Goal: Transaction & Acquisition: Purchase product/service

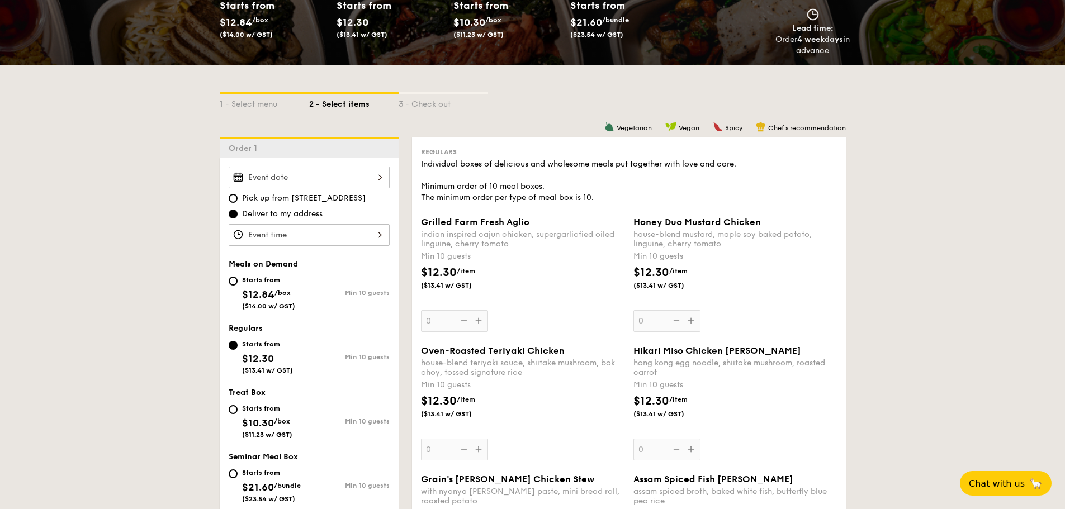
scroll to position [112, 0]
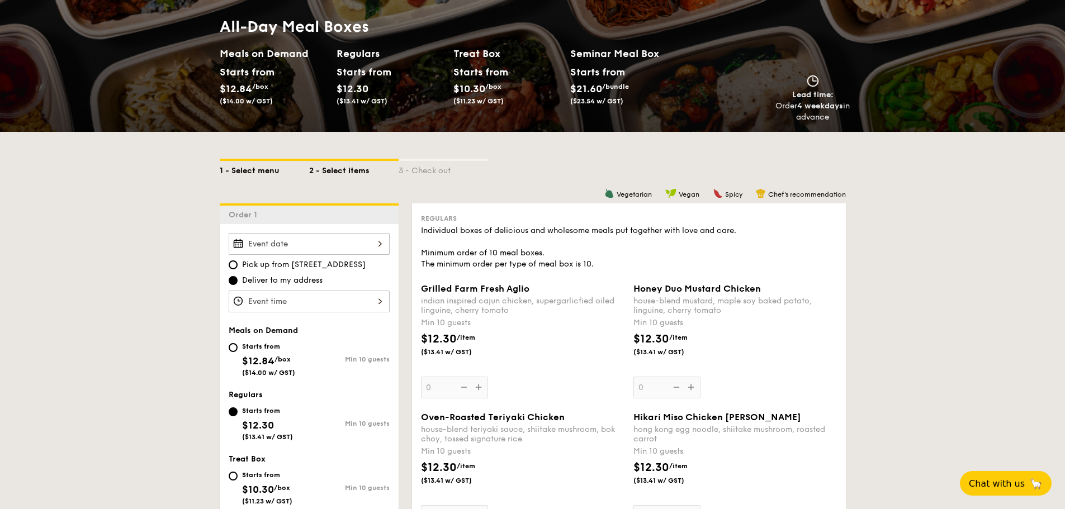
click at [259, 175] on div "1 - Select menu" at bounding box center [264, 169] width 89 height 16
select select
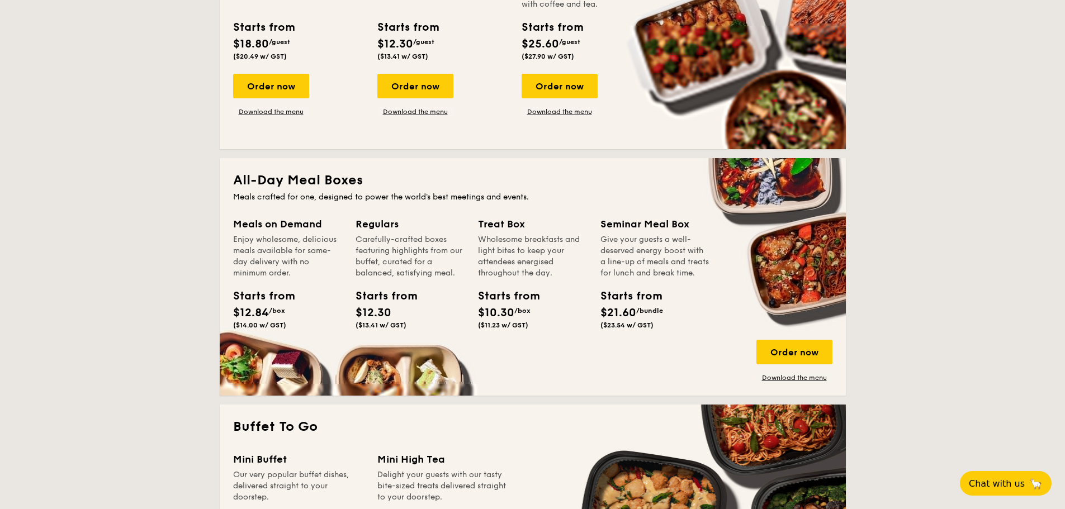
scroll to position [503, 0]
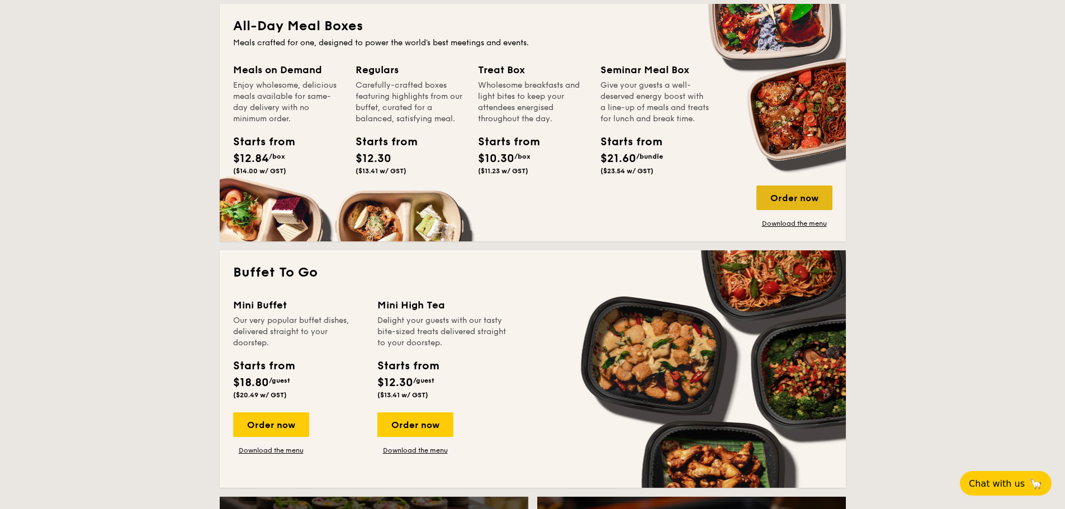
click at [779, 196] on div "Order now" at bounding box center [794, 198] width 76 height 25
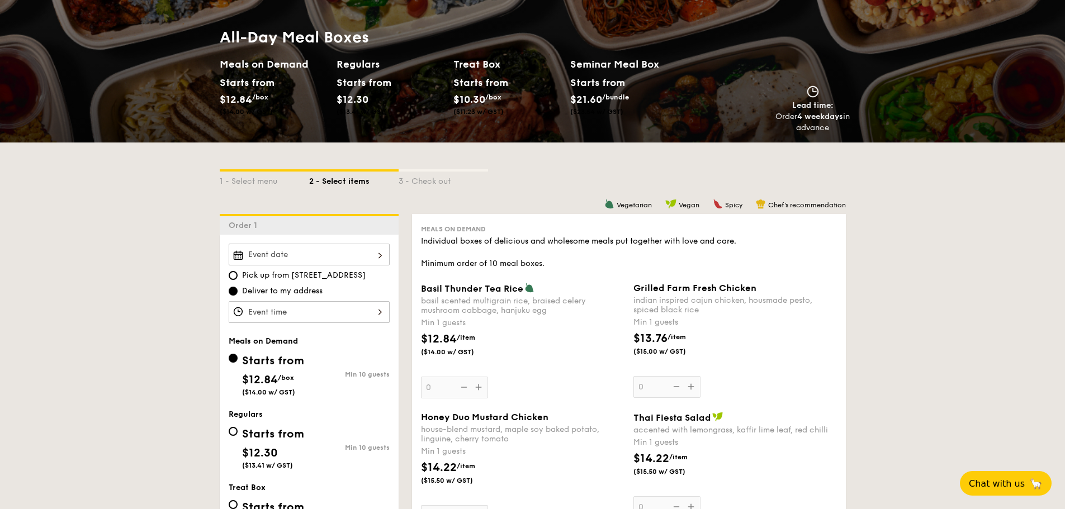
scroll to position [112, 0]
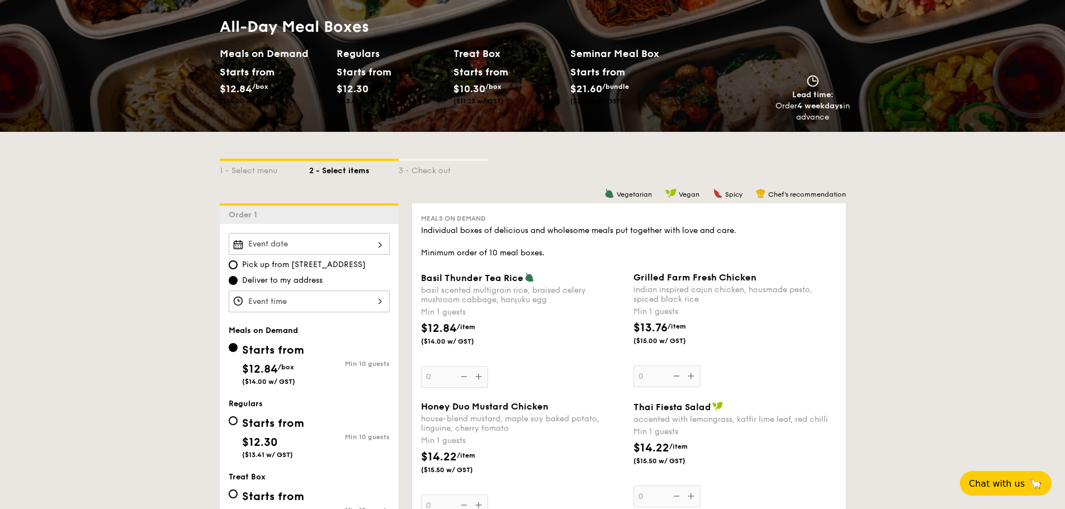
click at [544, 306] on div "Basil Thunder Tea [PERSON_NAME] scented multigrain rice, braised celery mushroo…" at bounding box center [522, 330] width 203 height 116
click at [488, 366] on input "0" at bounding box center [454, 377] width 67 height 22
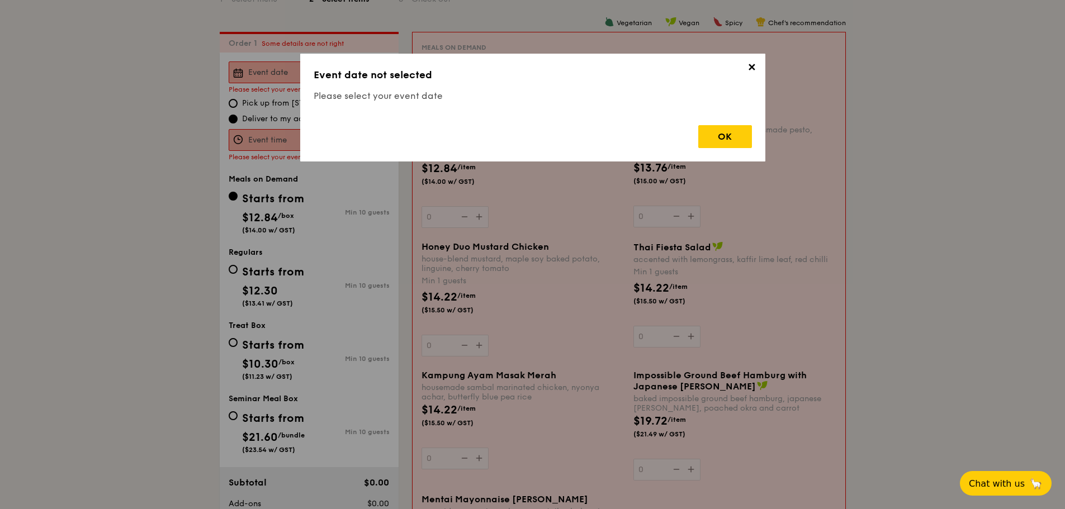
scroll to position [298, 0]
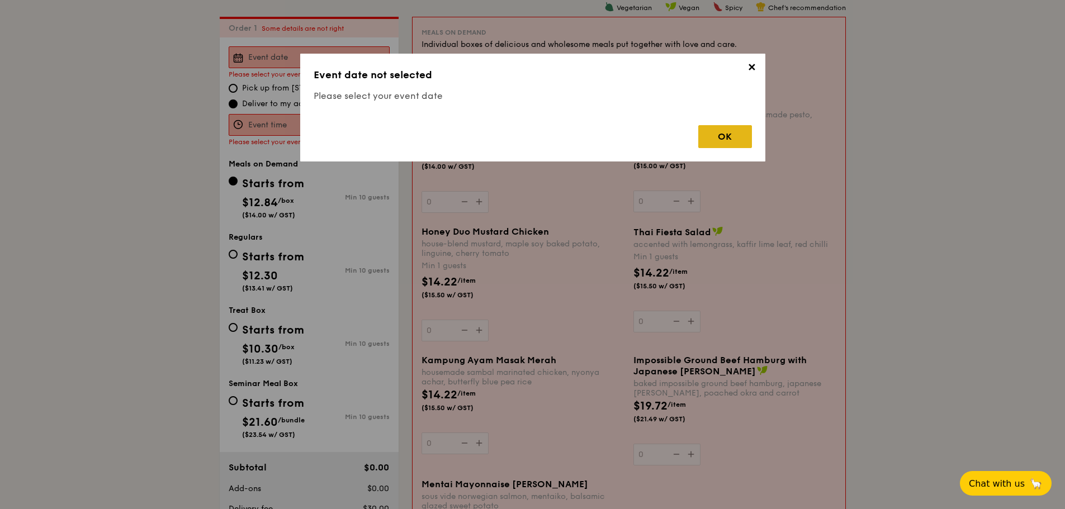
click at [718, 136] on div "OK" at bounding box center [725, 136] width 54 height 23
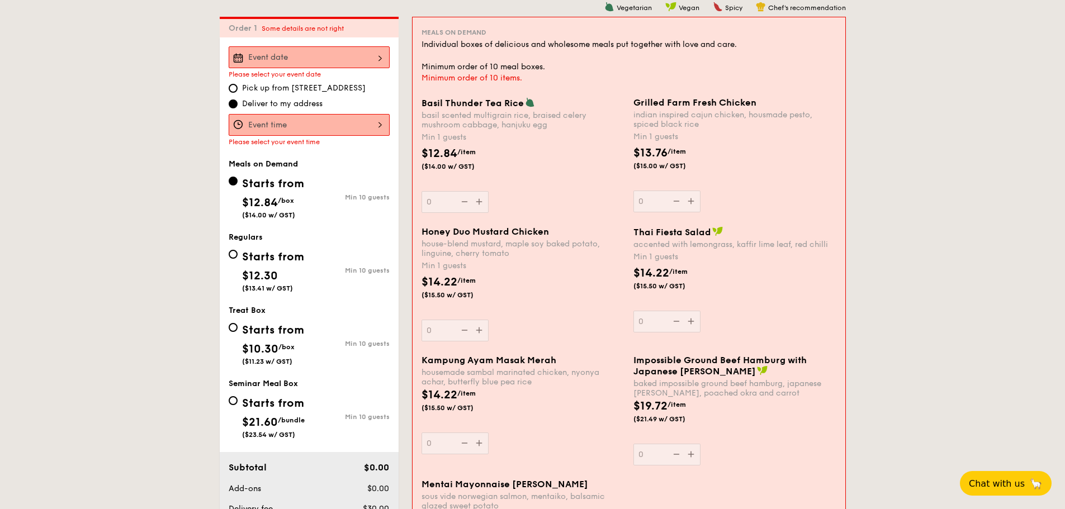
click at [244, 275] on span "$12.30" at bounding box center [260, 275] width 36 height 13
click at [238, 259] on input "Starts from $12.30 ($13.41 w/ GST) Min 10 guests" at bounding box center [233, 254] width 9 height 9
radio input "true"
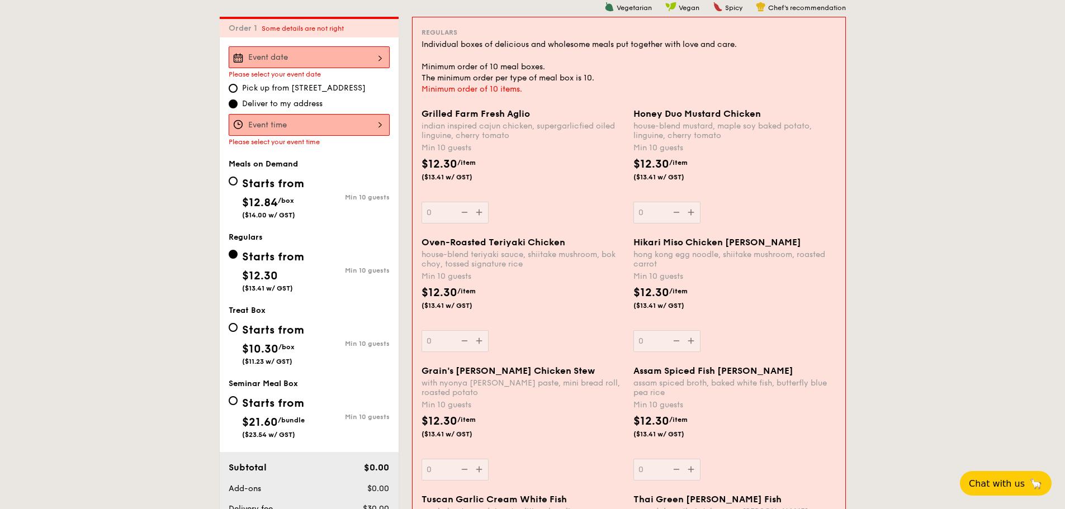
click at [265, 188] on div "Starts from" at bounding box center [273, 184] width 62 height 17
click at [238, 186] on input "Starts from $12.84 /box ($14.00 w/ GST) Min 10 guests" at bounding box center [233, 181] width 9 height 9
radio input "true"
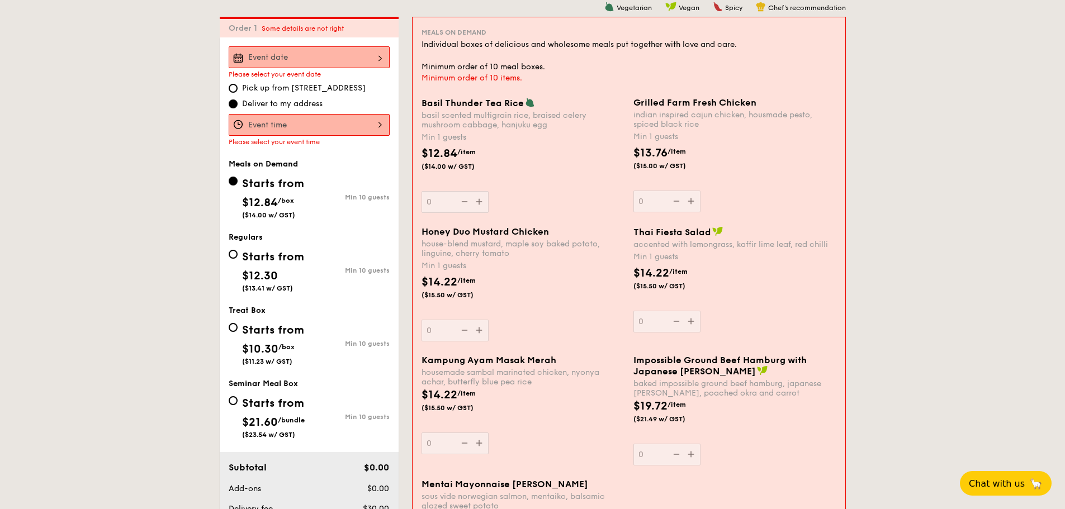
click at [255, 267] on div "Starts from $12.30 ($13.41 w/ GST)" at bounding box center [273, 270] width 62 height 46
click at [238, 259] on input "Starts from $12.30 ($13.41 w/ GST) Min 10 guests" at bounding box center [233, 254] width 9 height 9
radio input "true"
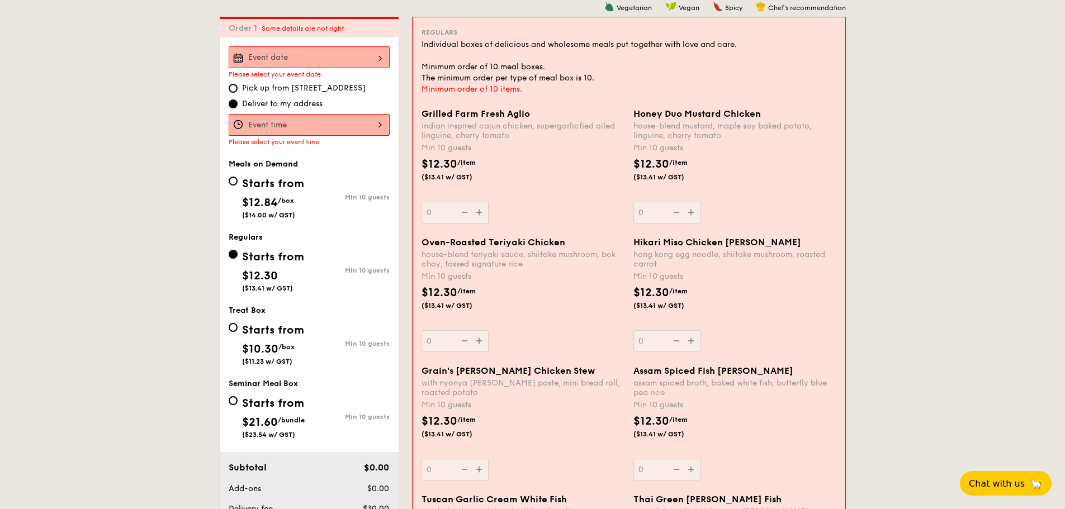
click at [294, 89] on span "Pick up from [STREET_ADDRESS]" at bounding box center [304, 88] width 124 height 11
click at [238, 89] on input "Pick up from [STREET_ADDRESS]" at bounding box center [233, 88] width 9 height 9
radio input "true"
click at [295, 98] on span "Deliver to my address" at bounding box center [282, 103] width 80 height 11
click at [238, 99] on input "Deliver to my address" at bounding box center [233, 103] width 9 height 9
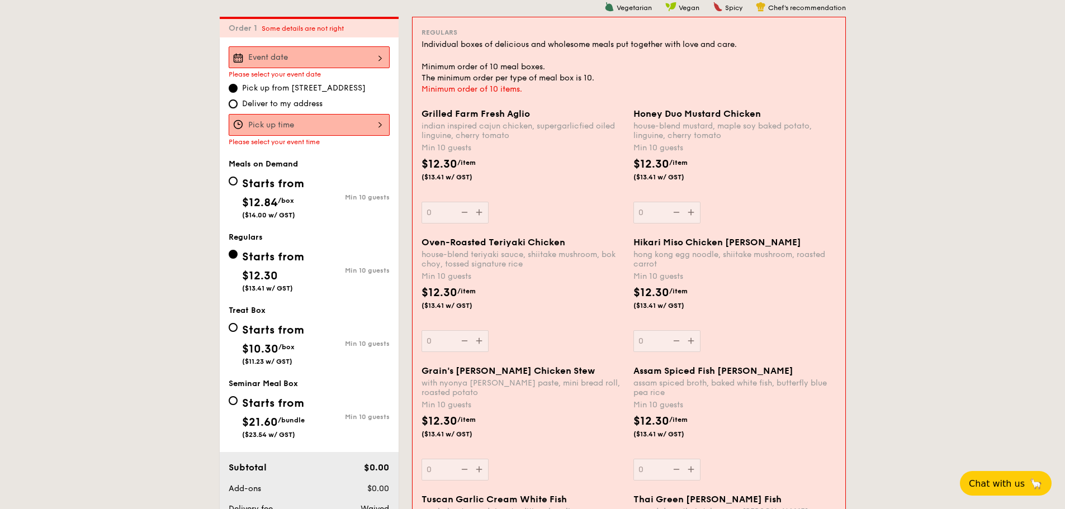
radio input "true"
click at [295, 122] on div at bounding box center [309, 125] width 161 height 22
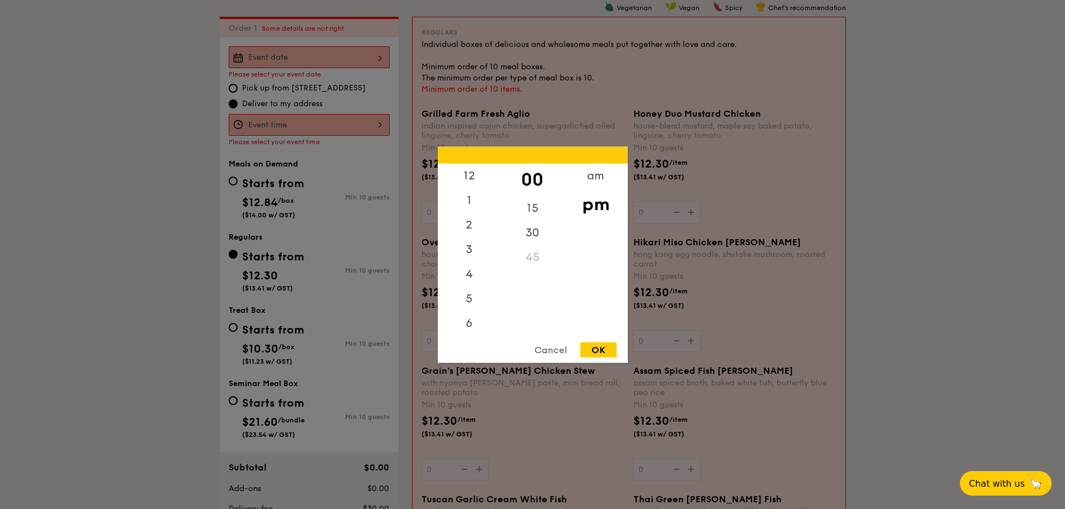
scroll to position [49, 0]
click at [603, 352] on div "OK" at bounding box center [598, 349] width 36 height 15
type input "7:00PM"
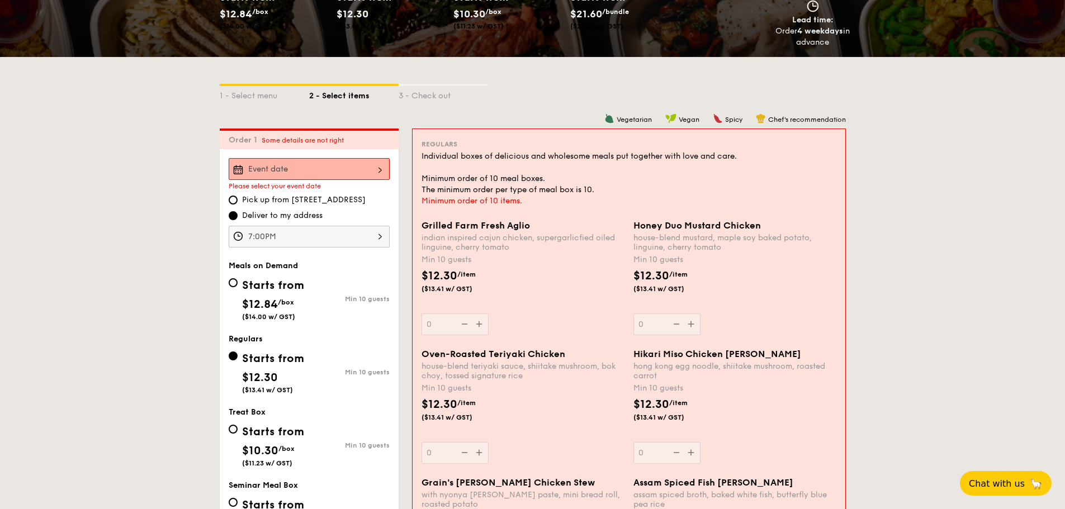
click at [466, 249] on div "indian inspired cajun chicken, supergarlicfied oiled linguine, cherry tomato" at bounding box center [522, 242] width 203 height 19
click at [466, 314] on input "0" at bounding box center [454, 325] width 67 height 22
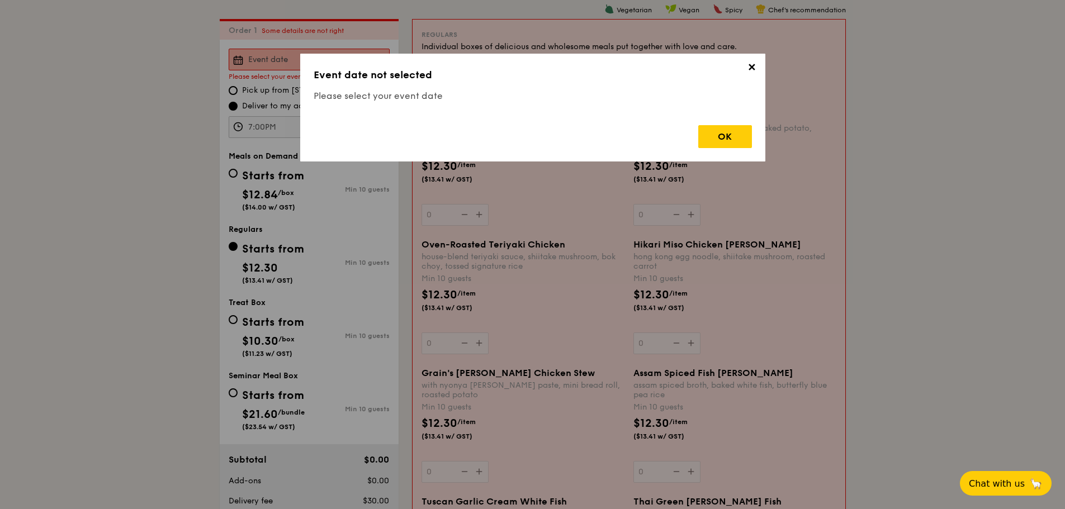
scroll to position [298, 0]
click at [740, 136] on div "OK" at bounding box center [725, 136] width 54 height 23
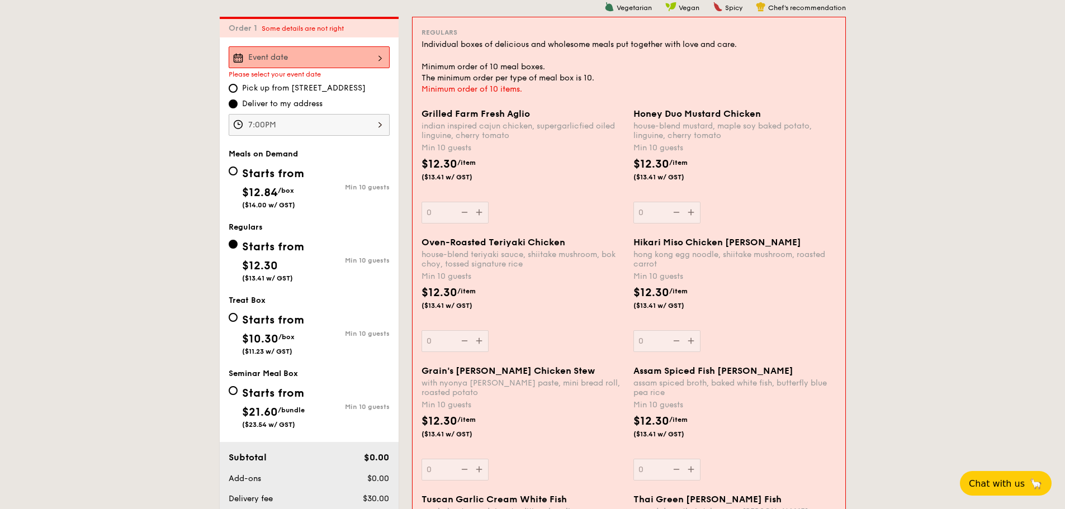
click at [313, 55] on div at bounding box center [309, 57] width 161 height 22
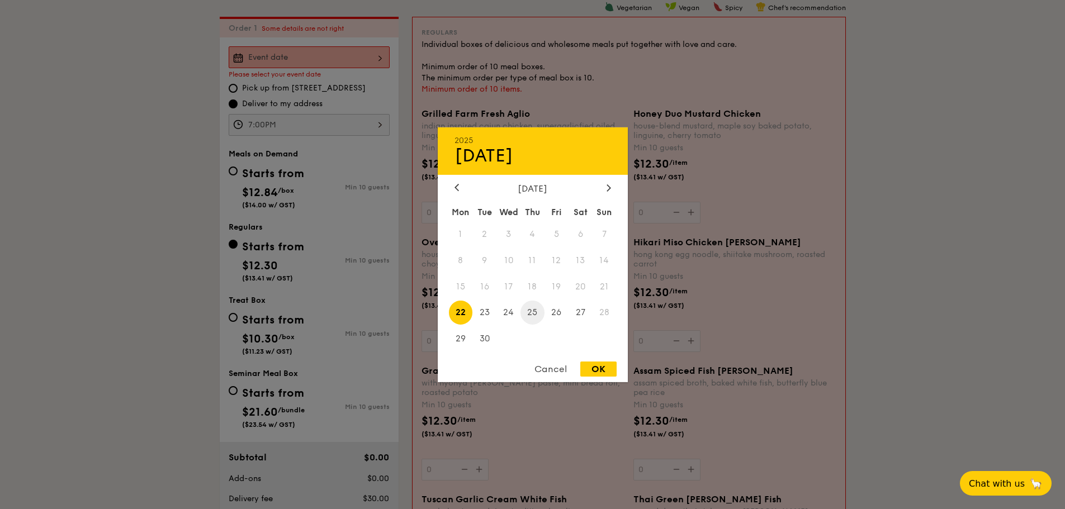
click at [534, 309] on span "25" at bounding box center [532, 313] width 24 height 24
click at [598, 366] on div "OK" at bounding box center [598, 369] width 36 height 15
type input "[DATE]"
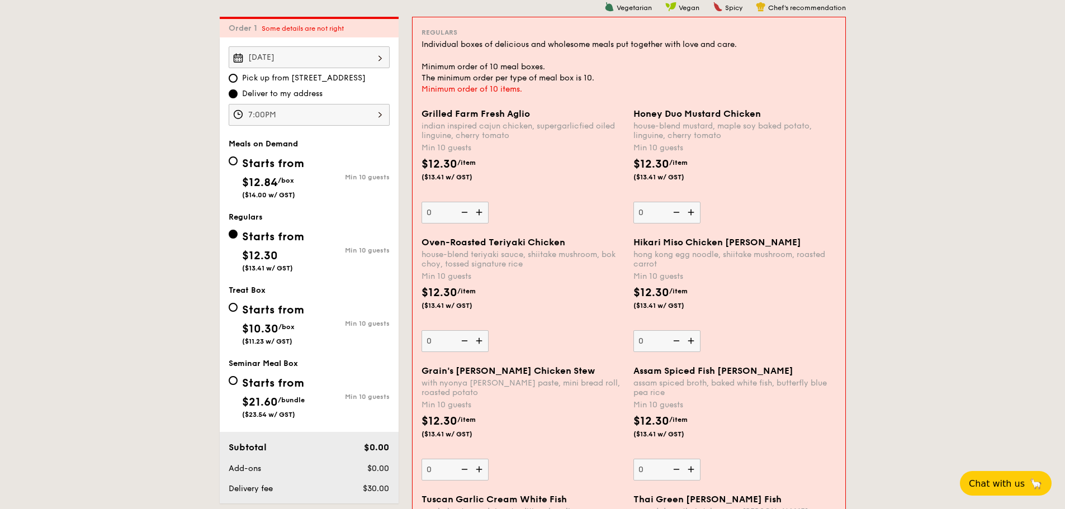
click at [495, 193] on div "$12.30 /item ($13.41 w/ GST)" at bounding box center [523, 175] width 212 height 39
click at [489, 202] on input "0" at bounding box center [454, 213] width 67 height 22
click at [512, 157] on div "$12.30 /item ($13.41 w/ GST)" at bounding box center [523, 175] width 212 height 39
click at [489, 202] on input "0" at bounding box center [454, 213] width 67 height 22
click at [497, 140] on div "indian inspired cajun chicken, supergarlicfied oiled linguine, cherry tomato" at bounding box center [522, 130] width 203 height 19
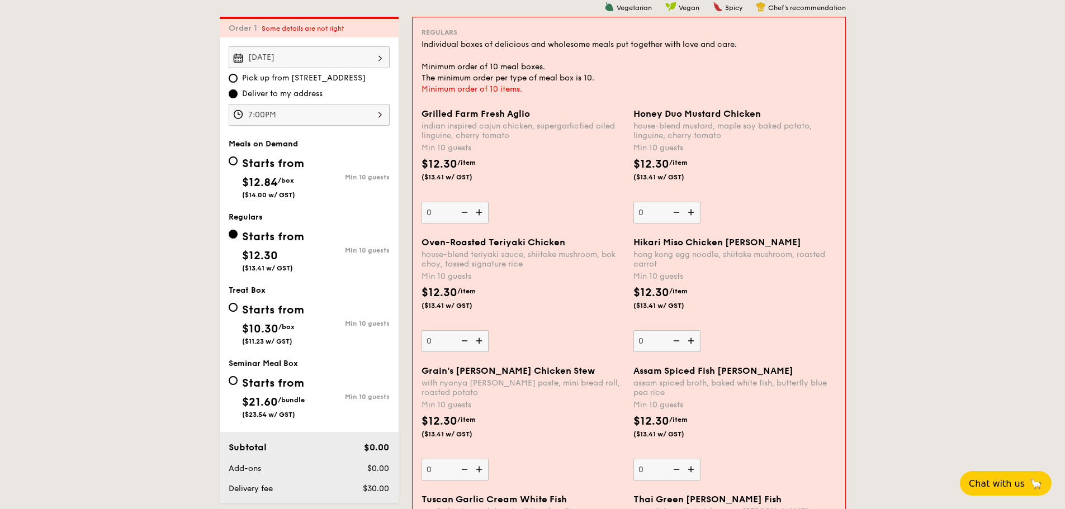
click at [489, 202] on input "0" at bounding box center [454, 213] width 67 height 22
click at [467, 203] on img at bounding box center [463, 212] width 17 height 21
click at [467, 203] on input "0" at bounding box center [454, 213] width 67 height 22
click at [473, 211] on img at bounding box center [480, 212] width 17 height 21
click at [473, 211] on input "0" at bounding box center [454, 213] width 67 height 22
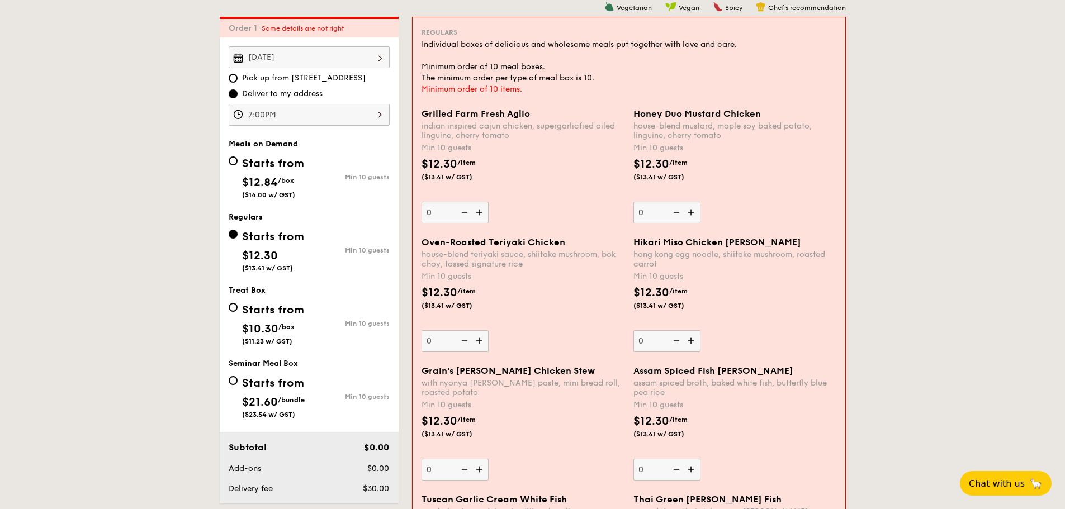
type input "10"
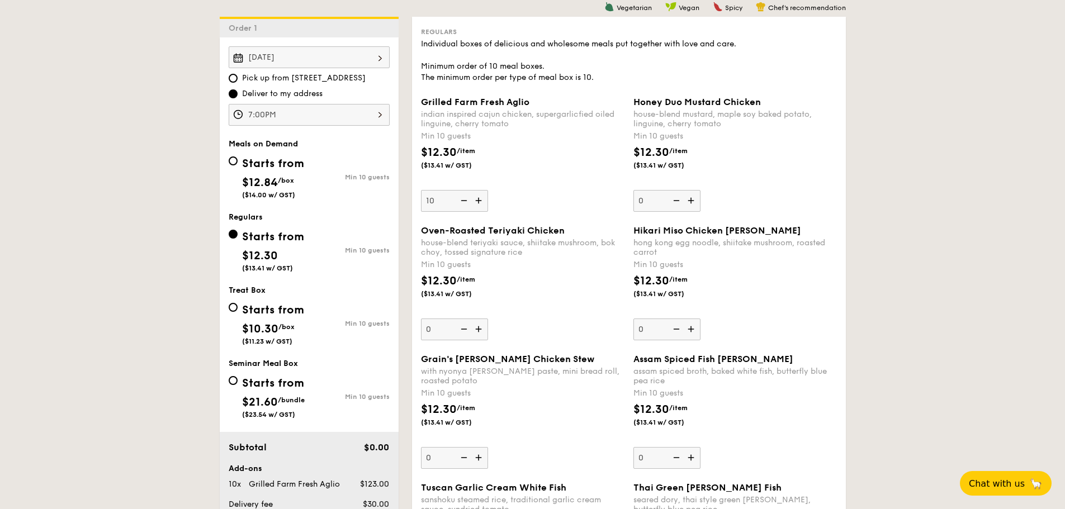
click at [508, 168] on div "$12.30 /item ($13.41 w/ GST)" at bounding box center [522, 163] width 212 height 39
click at [488, 190] on input "10" at bounding box center [454, 201] width 67 height 22
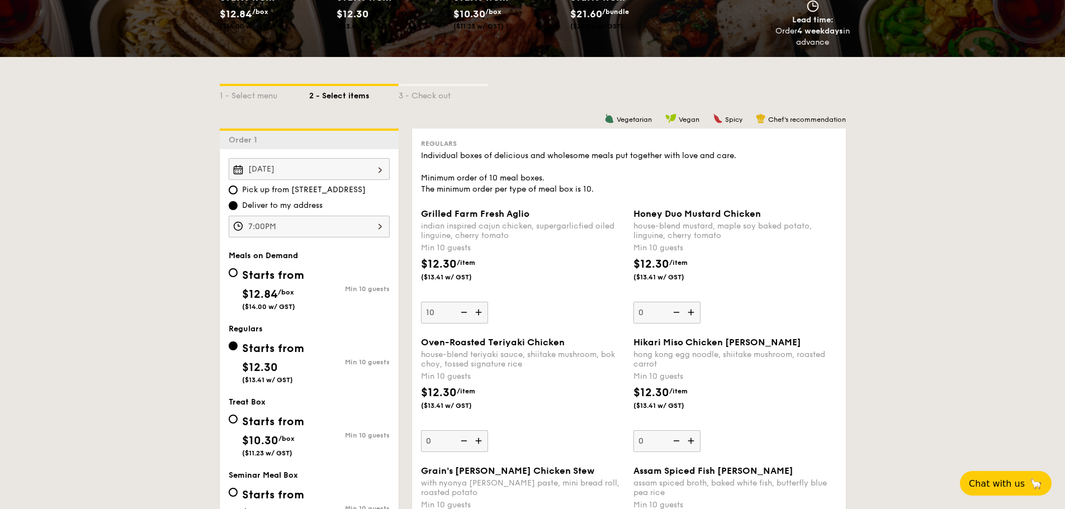
scroll to position [0, 0]
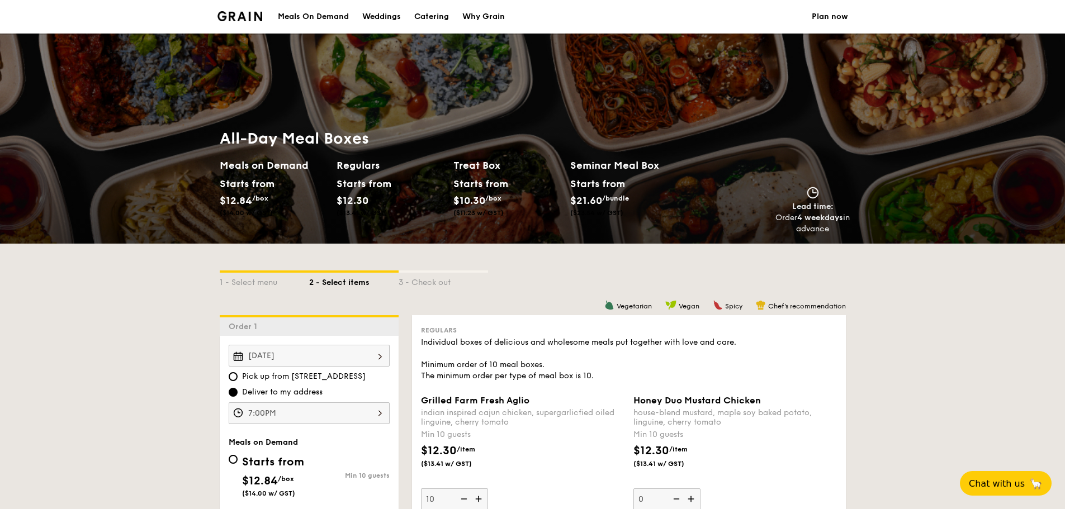
click at [241, 9] on li at bounding box center [244, 17] width 54 height 34
click at [239, 21] on img at bounding box center [239, 16] width 45 height 10
